Goal: Find specific page/section: Find specific page/section

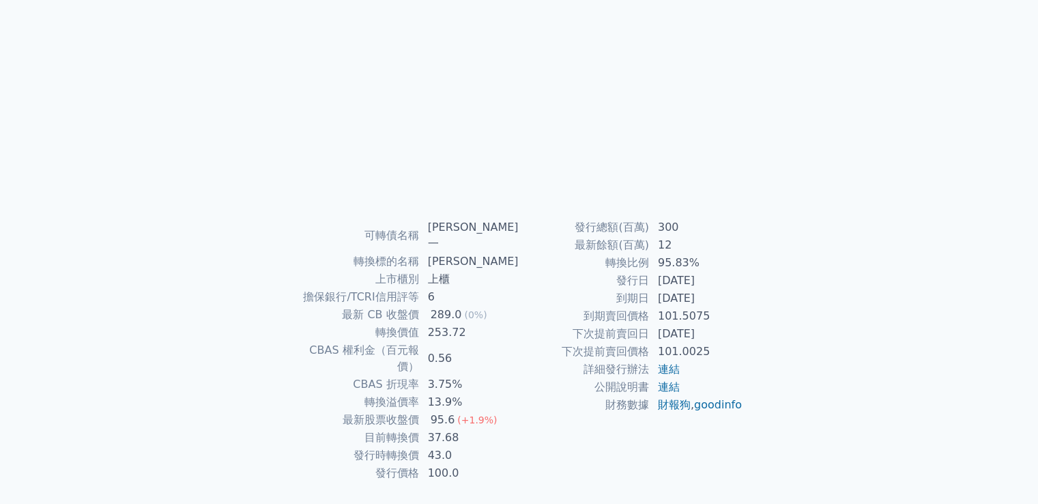
scroll to position [128, 0]
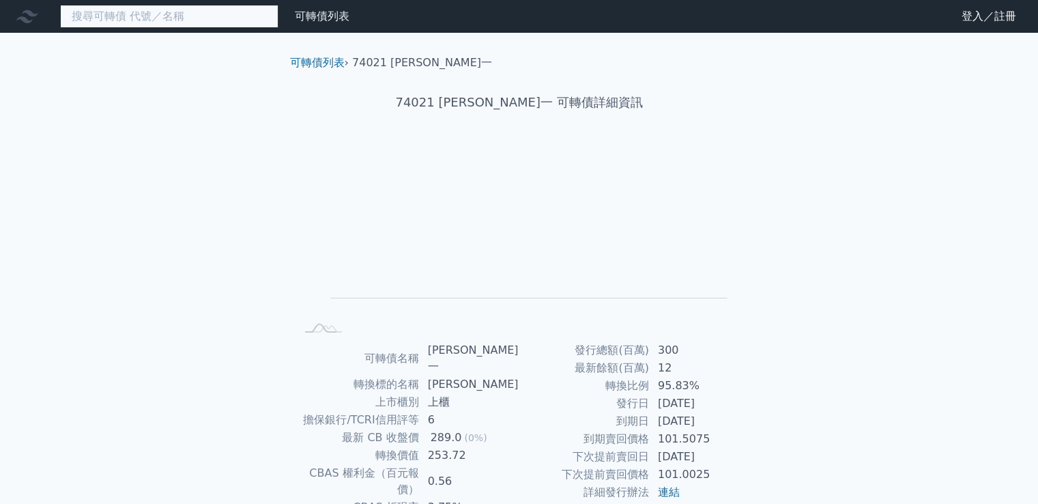
click at [242, 9] on input at bounding box center [169, 16] width 218 height 23
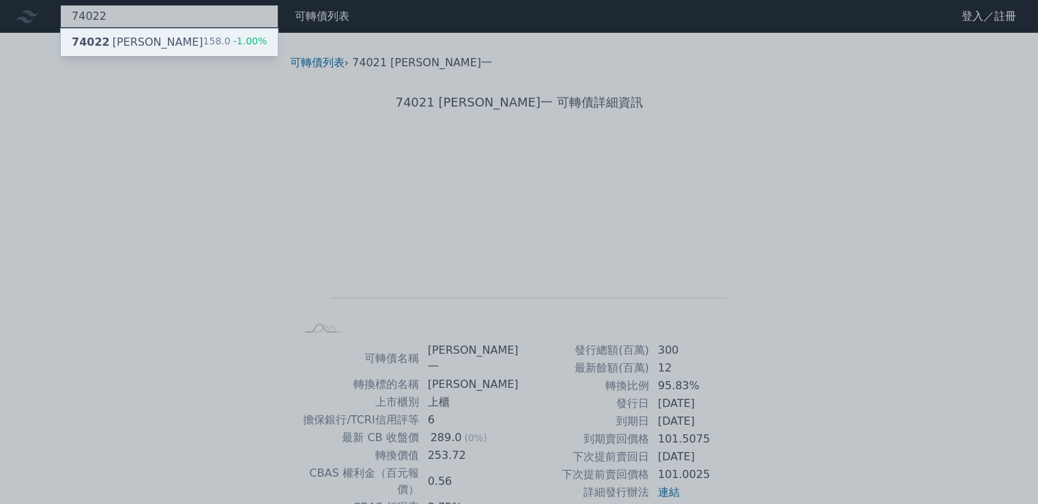
type input "74022"
click at [167, 39] on div "74022 [PERSON_NAME]二 158.0 -1.00%" at bounding box center [169, 42] width 217 height 27
